Goal: Book appointment/travel/reservation

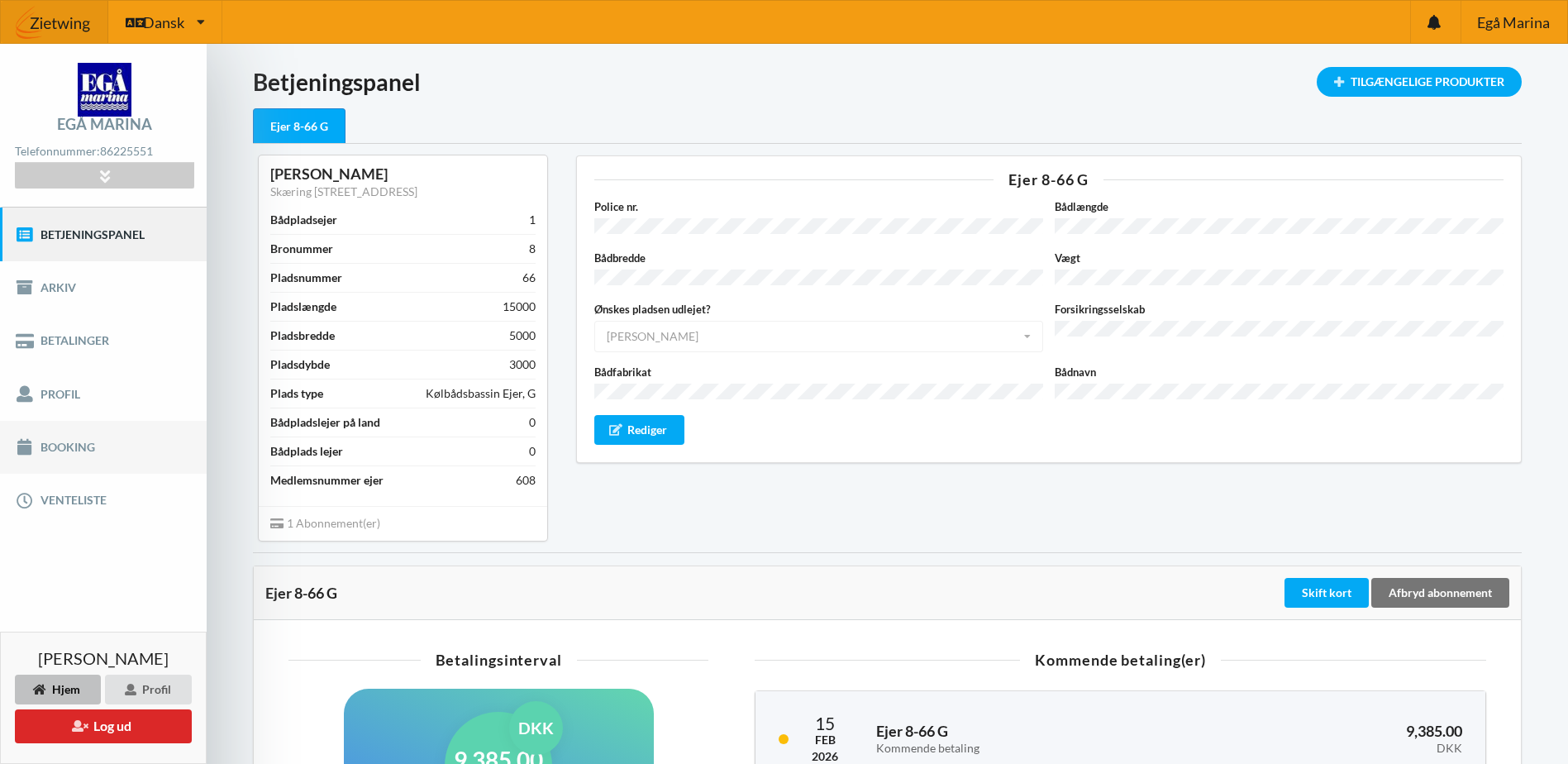
click at [83, 439] on link "Booking" at bounding box center [104, 447] width 207 height 53
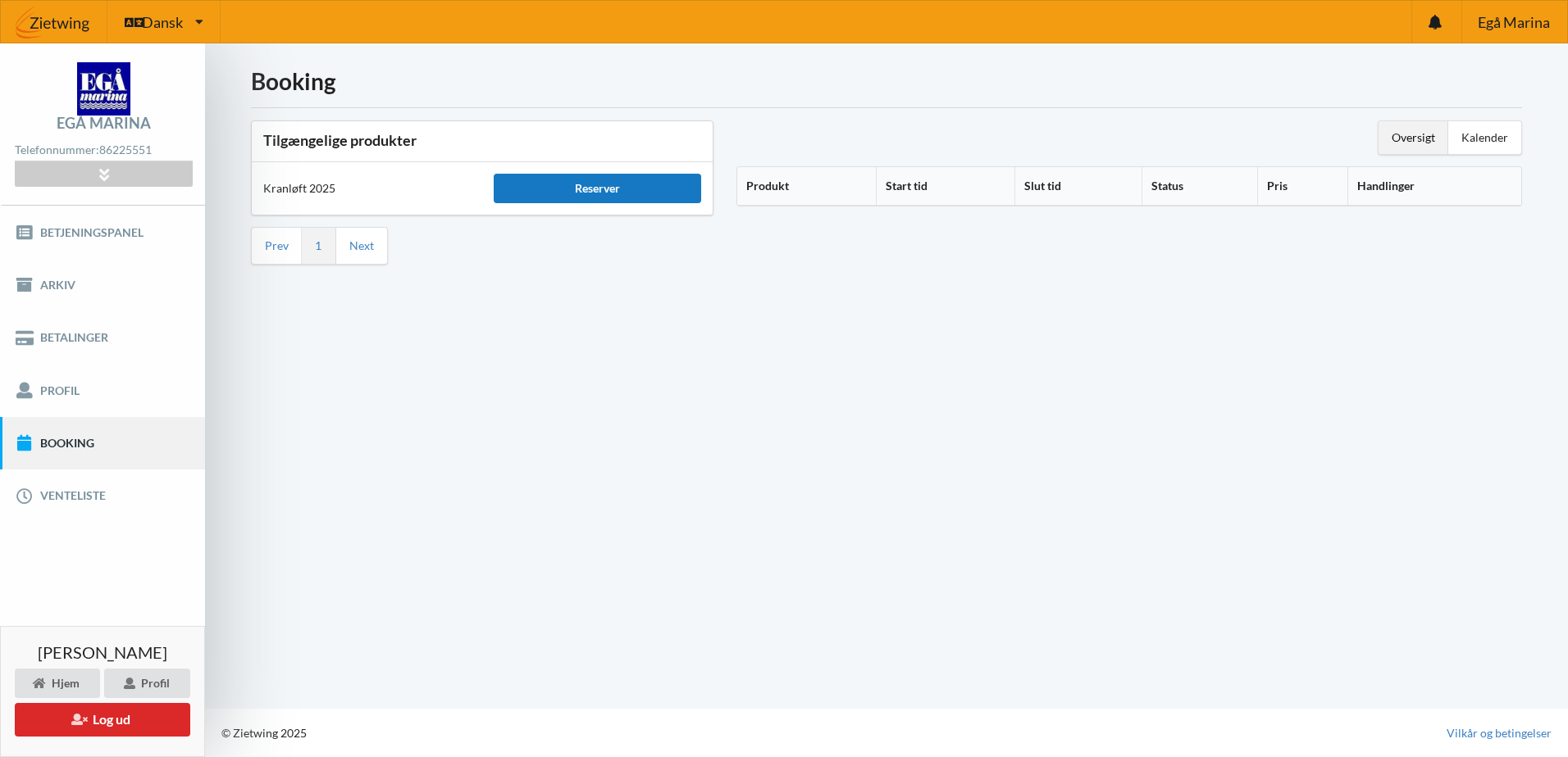
click at [612, 192] on div "Reserver" at bounding box center [597, 188] width 207 height 30
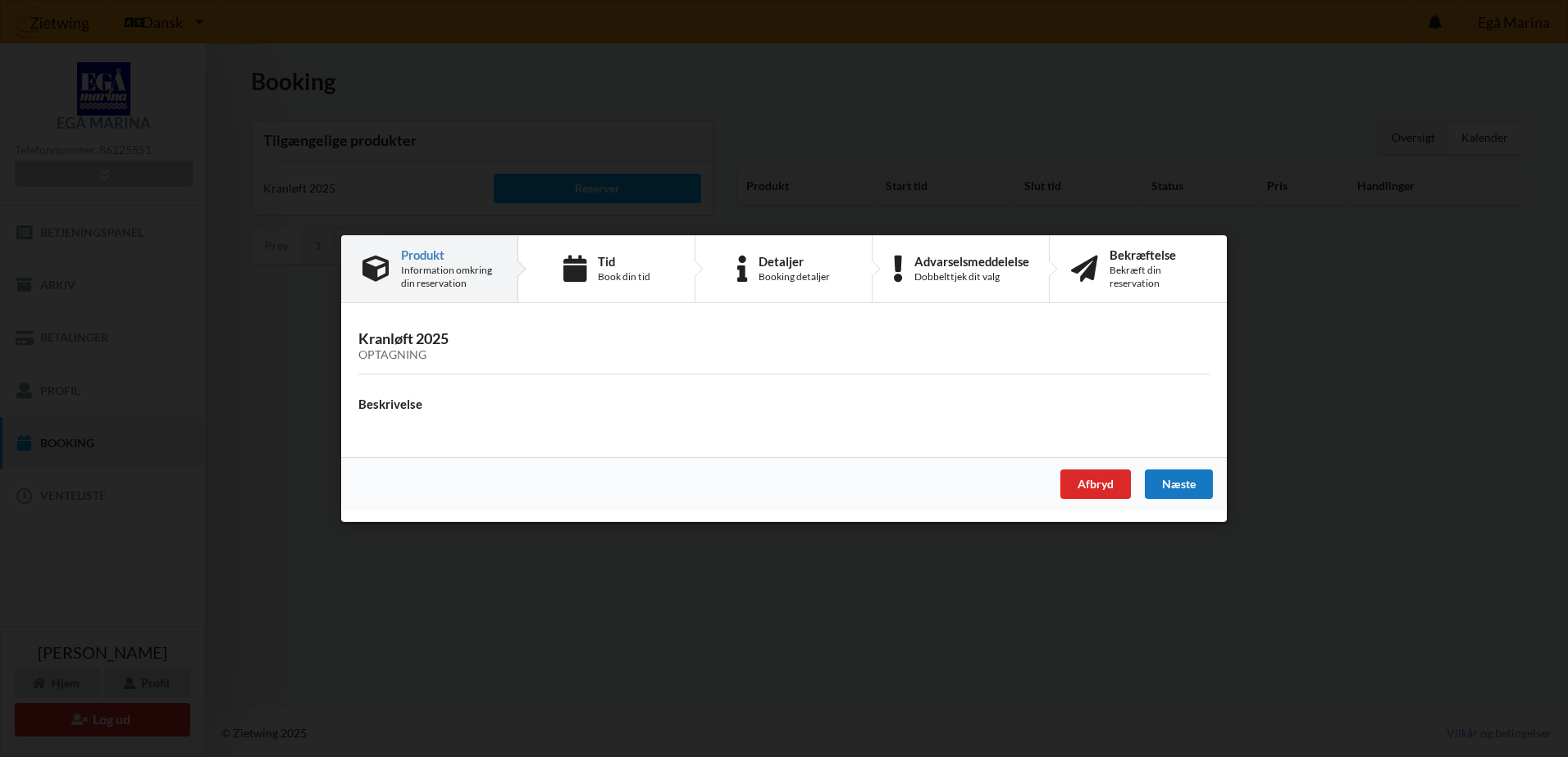
click at [1166, 484] on div "Næste" at bounding box center [1179, 484] width 68 height 30
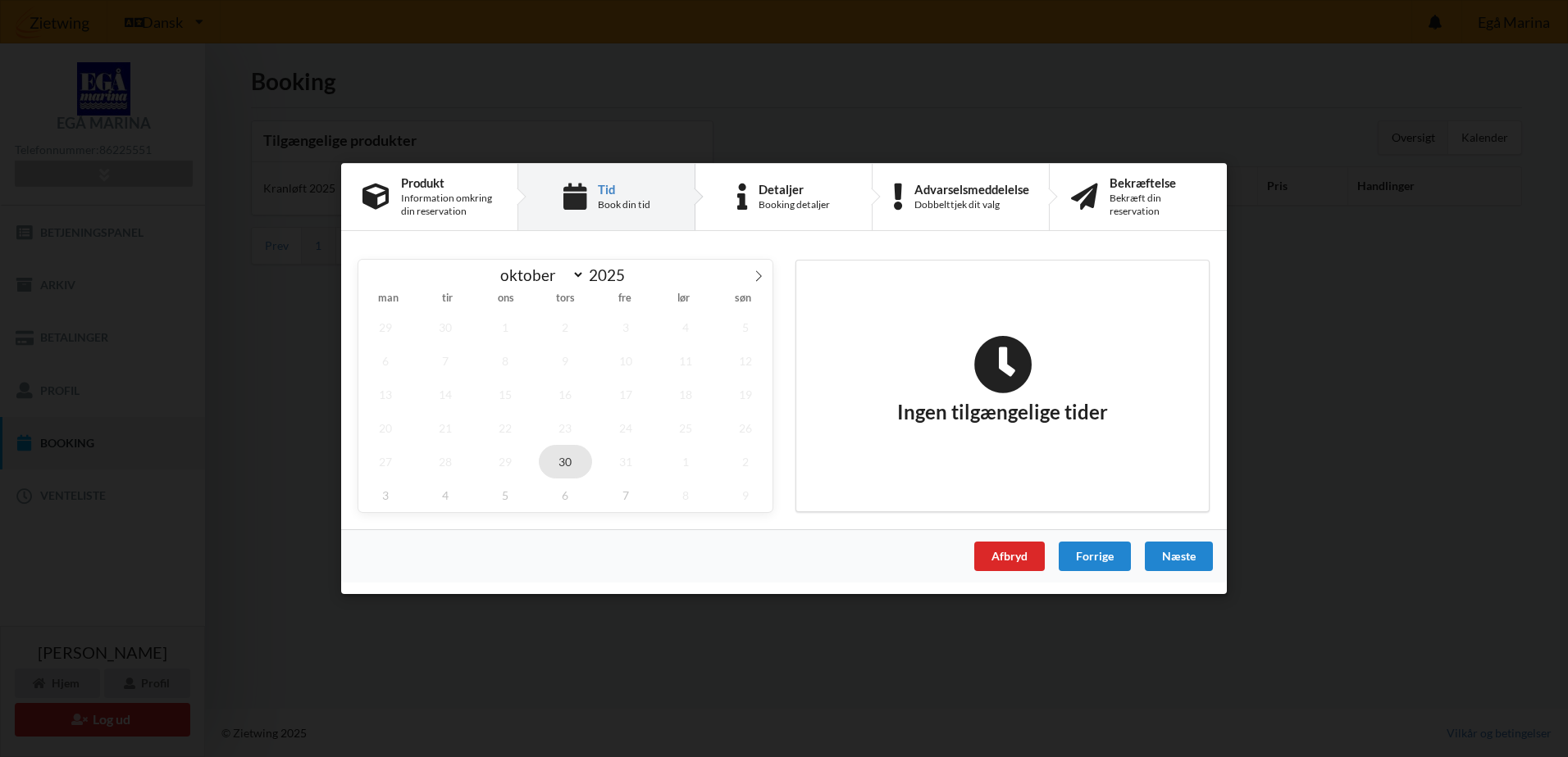
click at [567, 460] on span "30" at bounding box center [566, 461] width 54 height 33
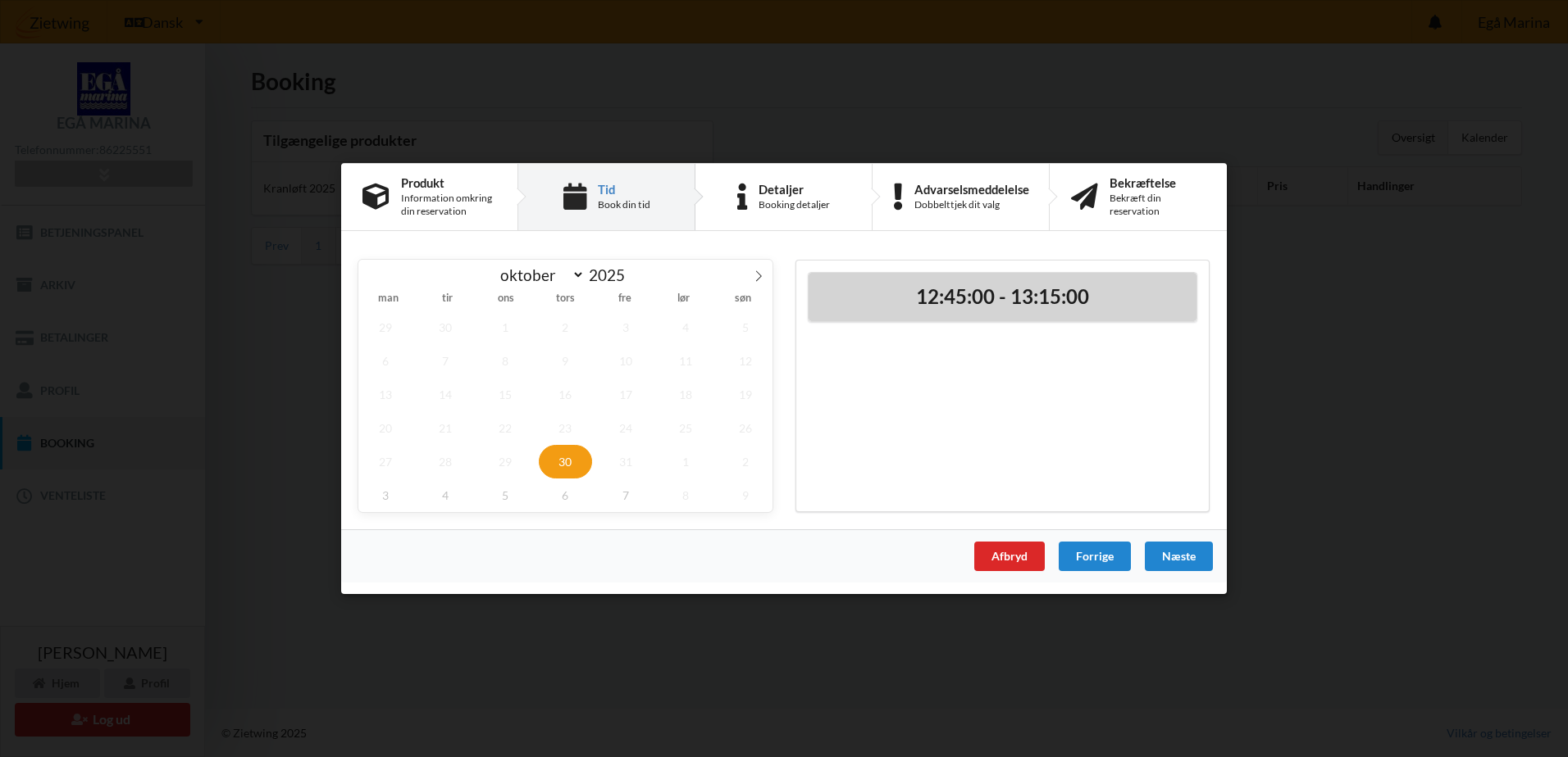
click at [974, 295] on h2 "12:45:00 - 13:15:00" at bounding box center [1002, 297] width 365 height 25
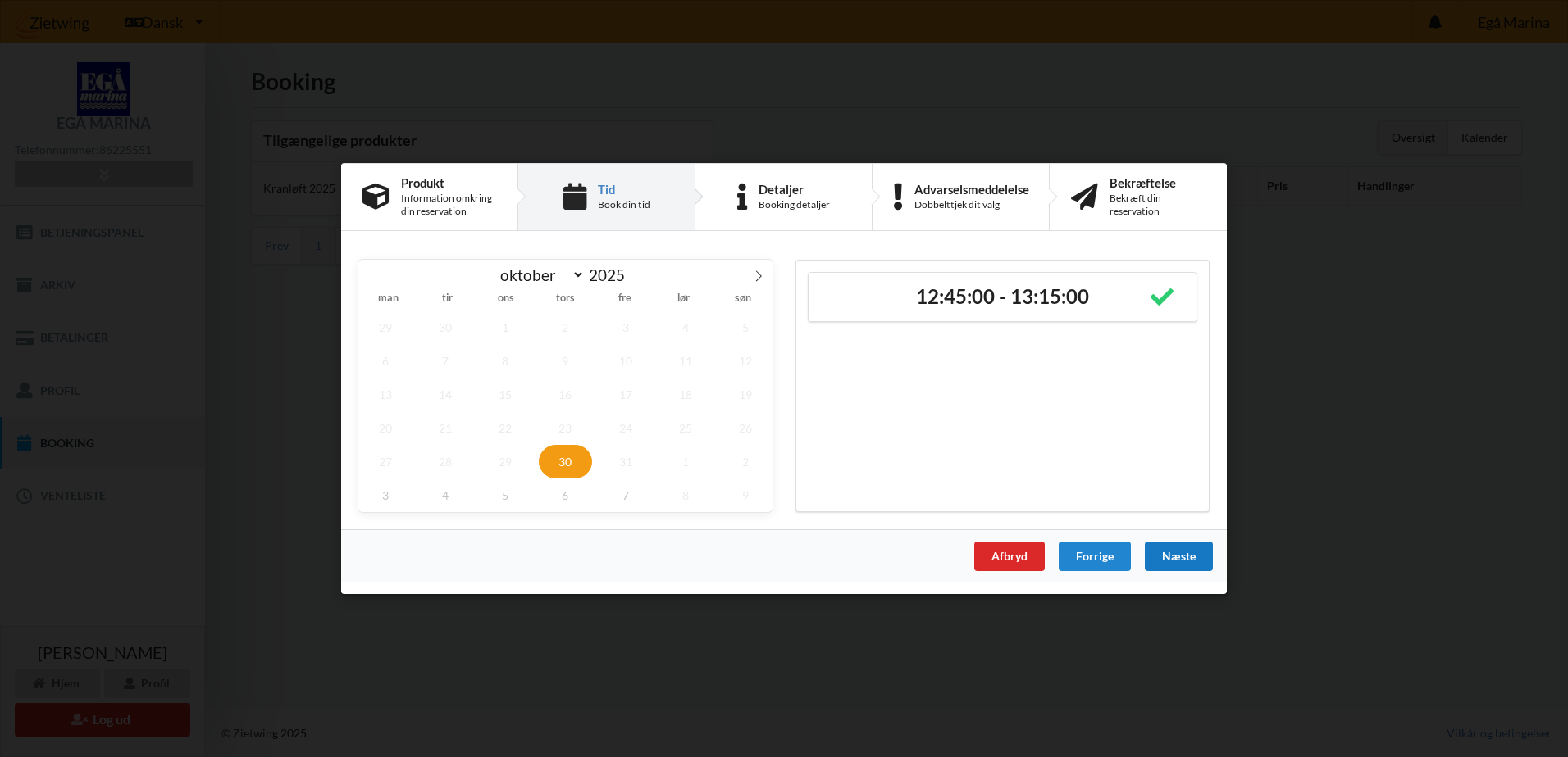
click at [1181, 555] on div "Næste" at bounding box center [1179, 556] width 68 height 30
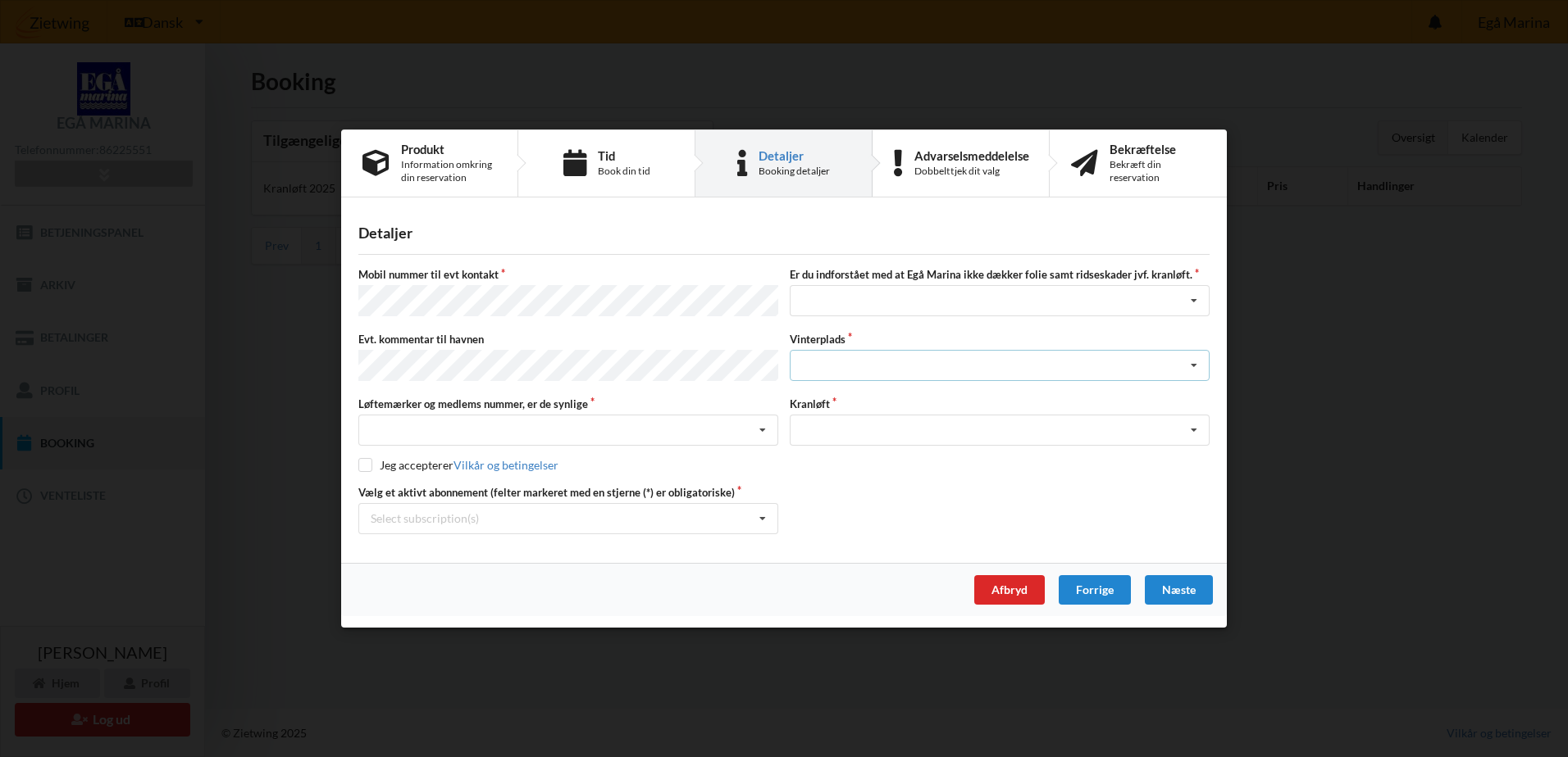
click at [888, 365] on div "Landplads nr. 1 Landplads nr. 2 Landplads nr.3 Landplads nr. 4 Landplads nr. 5 …" at bounding box center [1000, 365] width 420 height 32
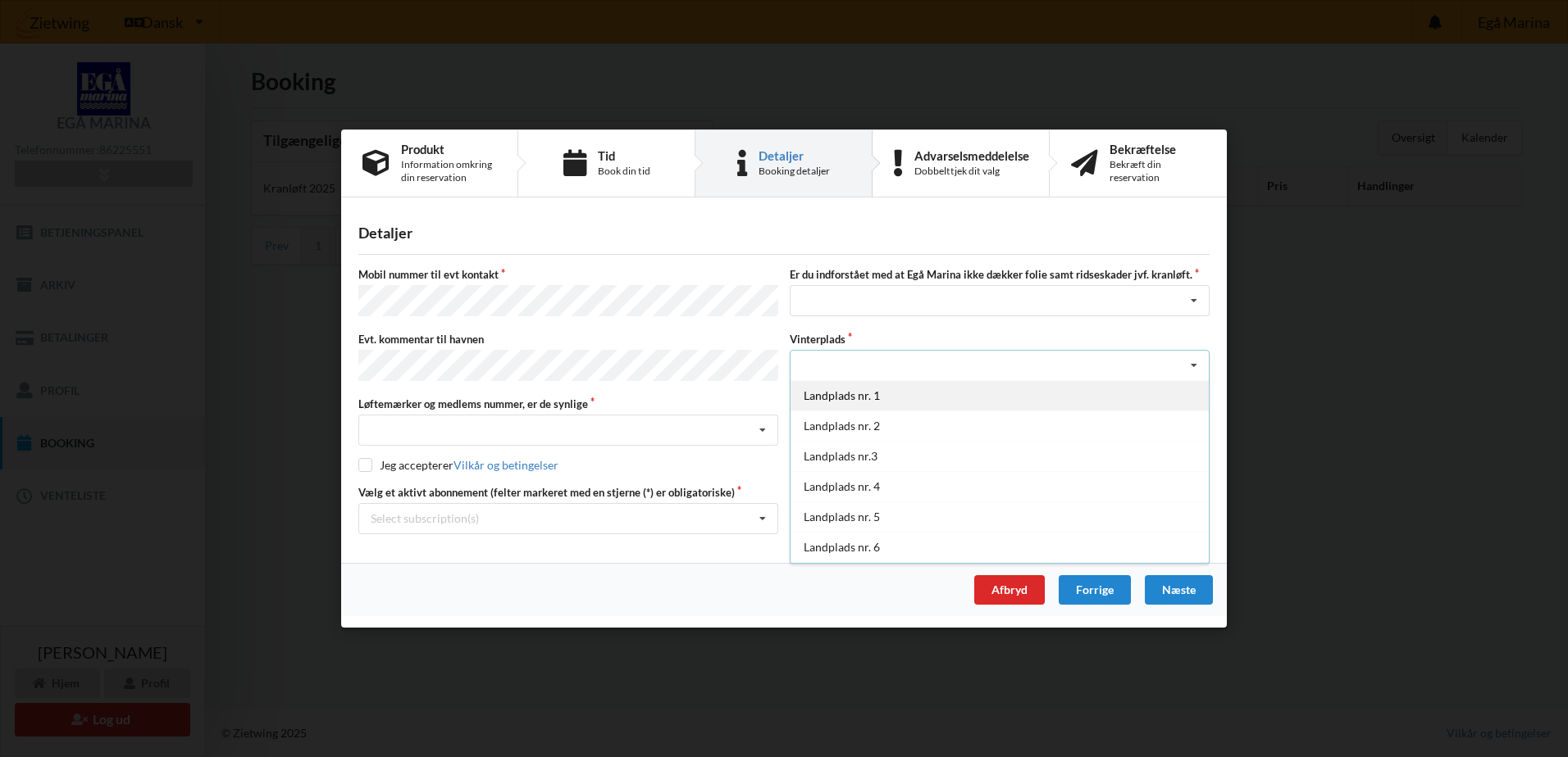
click at [857, 393] on div "Landplads nr. 1" at bounding box center [1000, 395] width 418 height 31
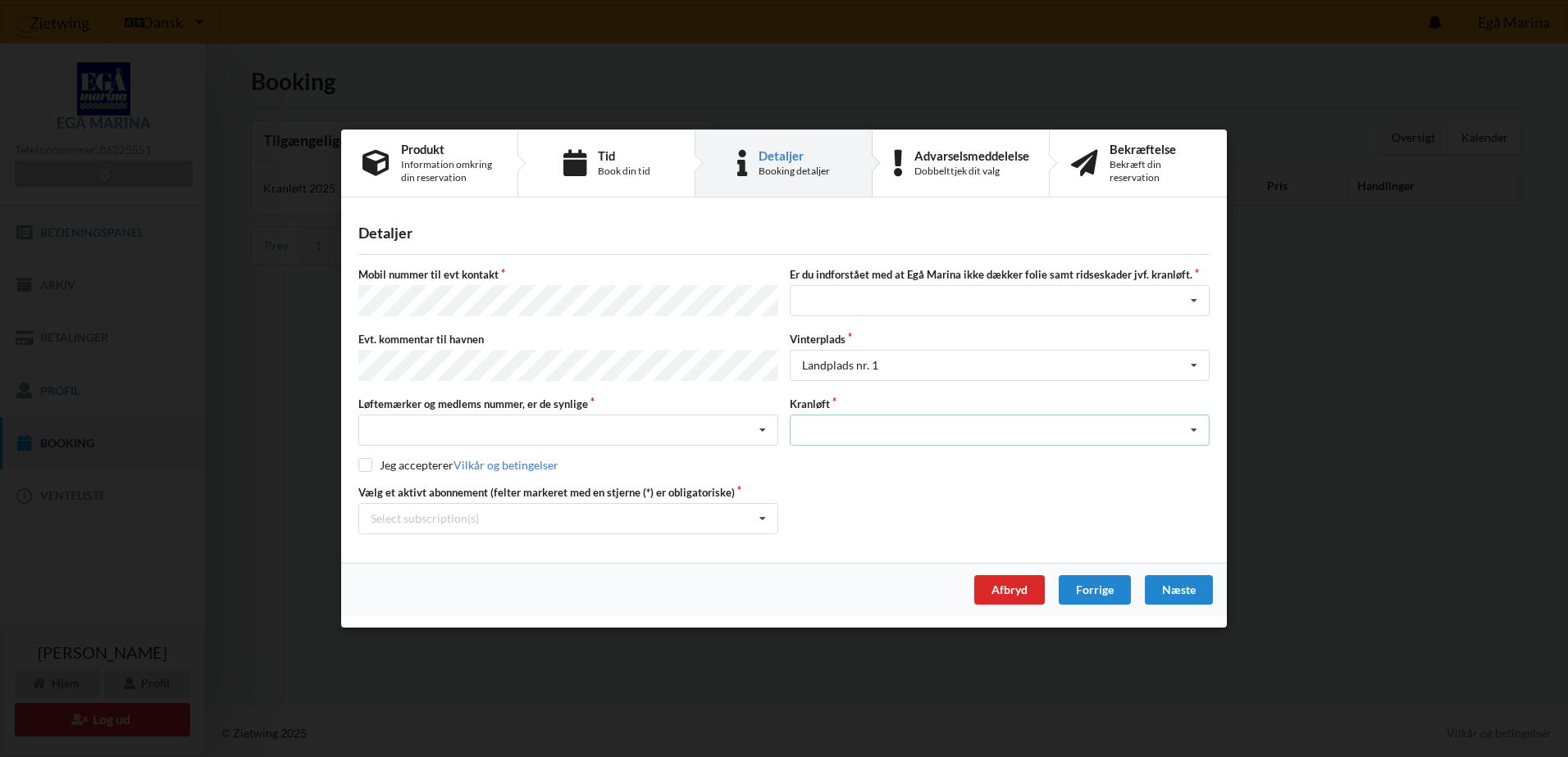
click at [939, 436] on div "Optagning" at bounding box center [1000, 430] width 420 height 32
click at [846, 463] on div "Optagning" at bounding box center [1000, 460] width 418 height 31
click at [367, 462] on input "checkbox" at bounding box center [365, 464] width 14 height 14
checkbox input "true"
click at [413, 513] on div "Select subscription(s)" at bounding box center [424, 518] width 108 height 14
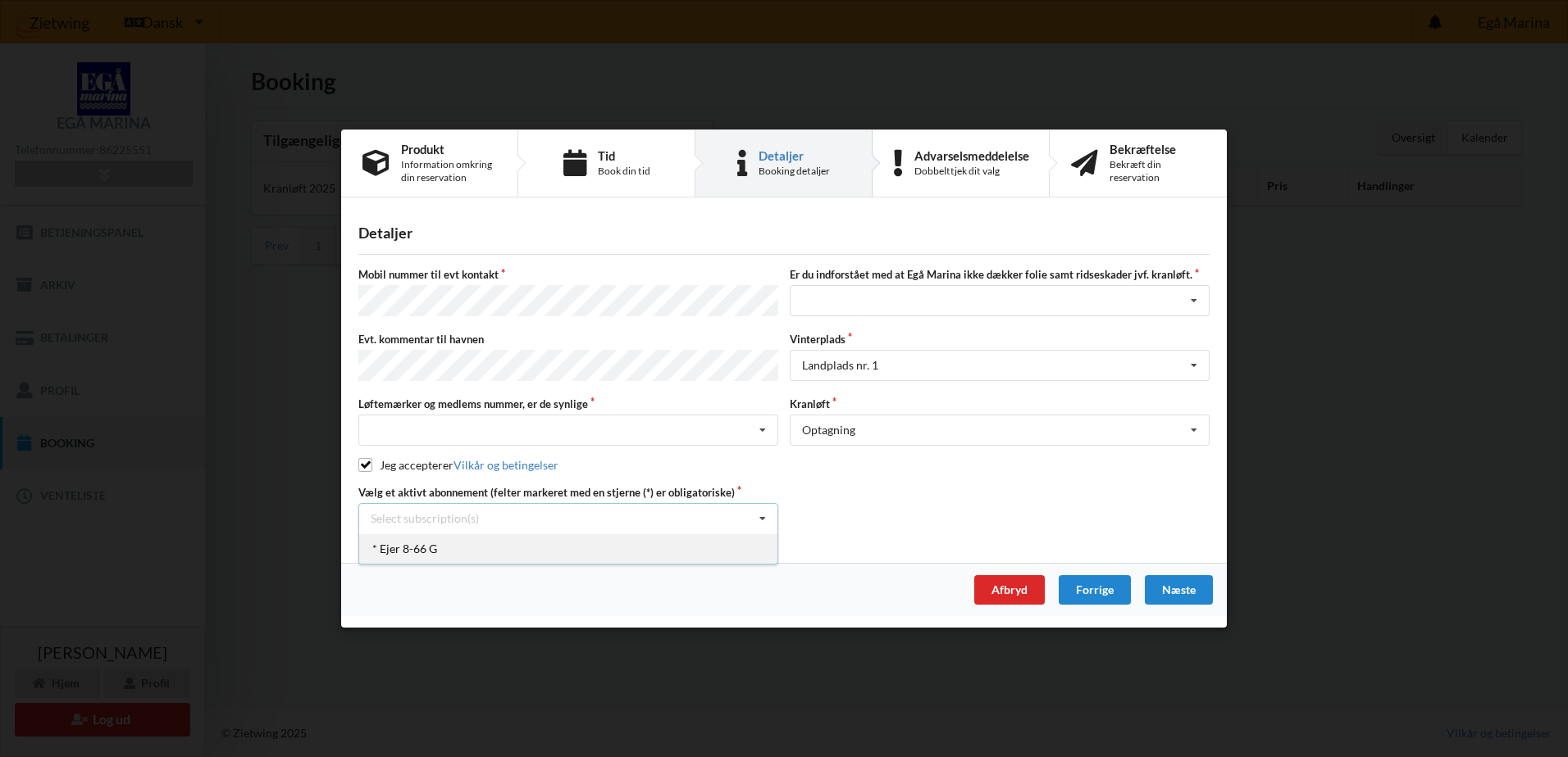
click at [415, 542] on div "* Ejer 8-66 G" at bounding box center [568, 549] width 418 height 31
click at [1191, 588] on div "Næste" at bounding box center [1179, 590] width 68 height 30
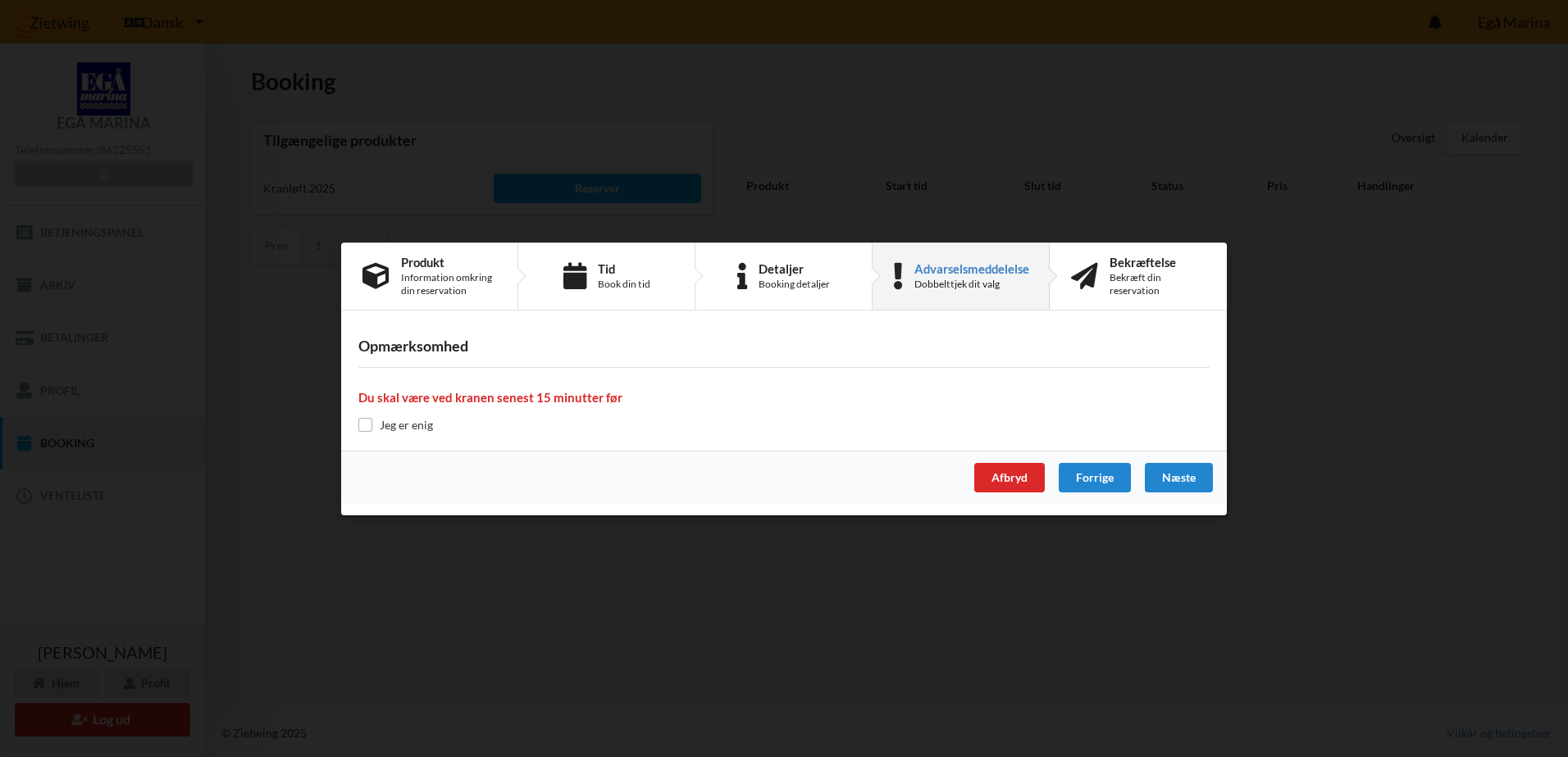
click at [372, 426] on label "Jeg er enig" at bounding box center [395, 424] width 75 height 14
click at [359, 425] on input "checkbox" at bounding box center [365, 424] width 14 height 14
checkbox input "true"
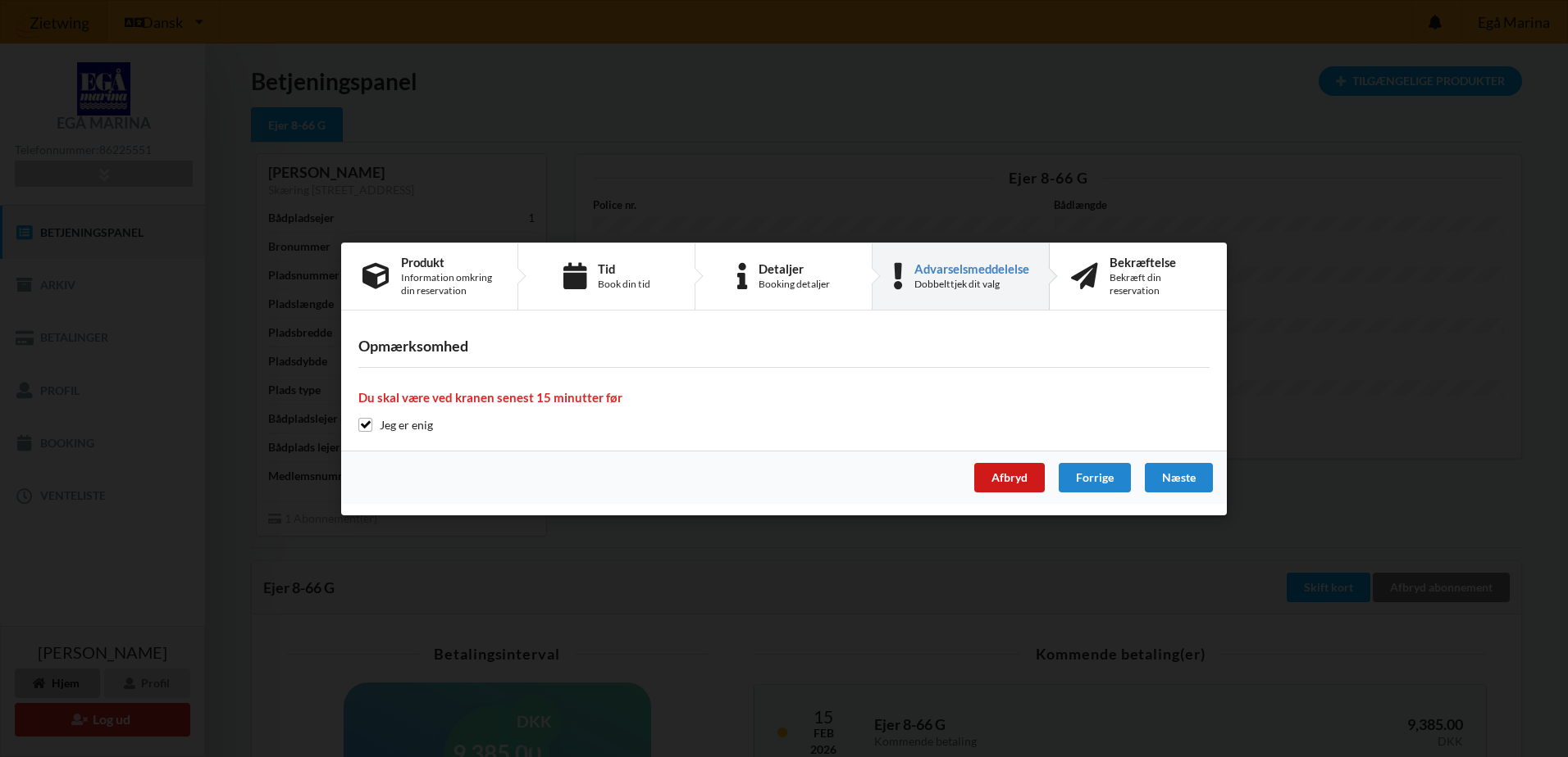
click at [989, 472] on div "Afbryd" at bounding box center [1009, 477] width 70 height 30
click at [1011, 475] on div "Afbryd" at bounding box center [1009, 477] width 70 height 30
click at [1077, 488] on div "Forrige" at bounding box center [1094, 477] width 72 height 30
